Goal: Use online tool/utility: Utilize a website feature to perform a specific function

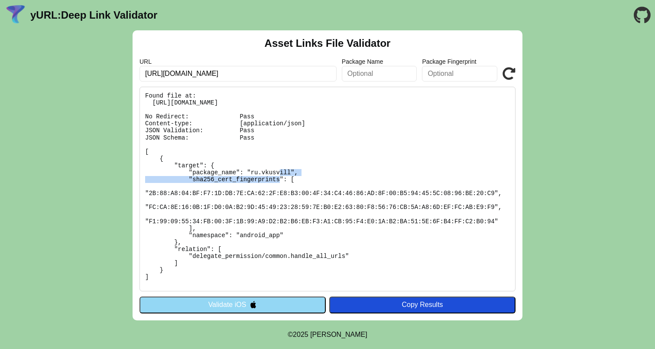
click at [260, 301] on button "Validate iOS" at bounding box center [233, 305] width 186 height 16
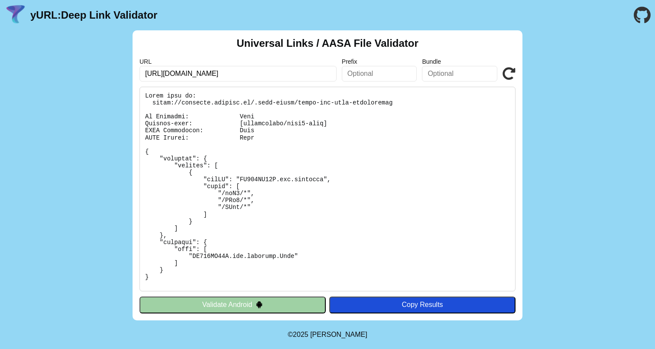
click at [648, 16] on icon "Go to the GitHub project" at bounding box center [642, 15] width 17 height 30
